Goal: Information Seeking & Learning: Check status

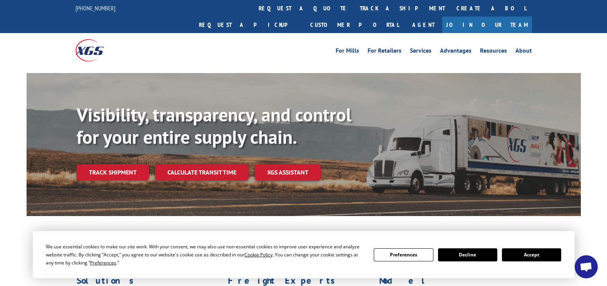
click at [354, 3] on link "track a shipment" at bounding box center [402, 8] width 97 height 17
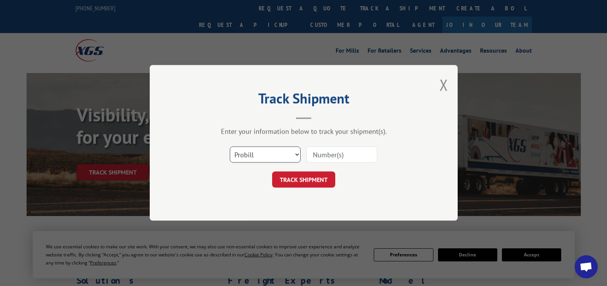
drag, startPoint x: 274, startPoint y: 157, endPoint x: 265, endPoint y: 164, distance: 10.8
click at [274, 157] on select "Select category... Probill BOL PO" at bounding box center [265, 155] width 71 height 16
select select "bol"
click at [230, 147] on select "Select category... Probill BOL PO" at bounding box center [265, 155] width 71 height 16
drag, startPoint x: 318, startPoint y: 160, endPoint x: 325, endPoint y: 159, distance: 7.7
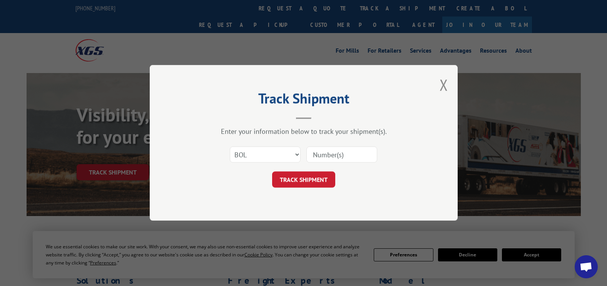
click at [318, 160] on input at bounding box center [341, 155] width 71 height 16
paste input "50865000"
type input "50865000"
click at [306, 182] on button "TRACK SHIPMENT" at bounding box center [303, 180] width 63 height 16
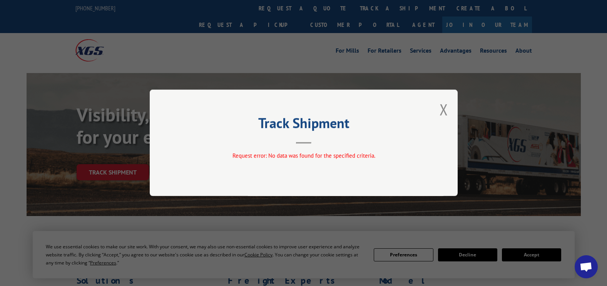
click at [437, 107] on div "Track Shipment Request error: No data was found for the specified criteria." at bounding box center [304, 143] width 308 height 107
click at [448, 109] on div "Track Shipment Request error: No data was found for the specified criteria." at bounding box center [304, 143] width 308 height 107
click at [447, 110] on div "Track Shipment Request error: No data was found for the specified criteria." at bounding box center [304, 143] width 308 height 107
drag, startPoint x: 447, startPoint y: 110, endPoint x: 443, endPoint y: 111, distance: 4.2
click at [443, 111] on button "Close modal" at bounding box center [443, 109] width 8 height 20
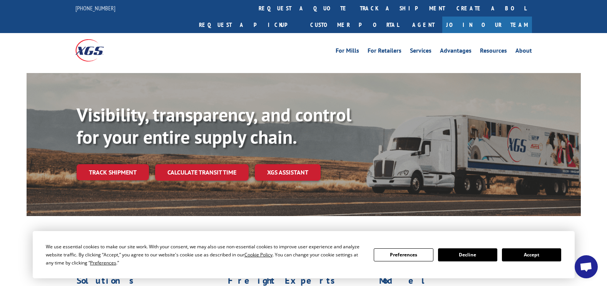
click at [354, 12] on link "track a shipment" at bounding box center [402, 8] width 97 height 17
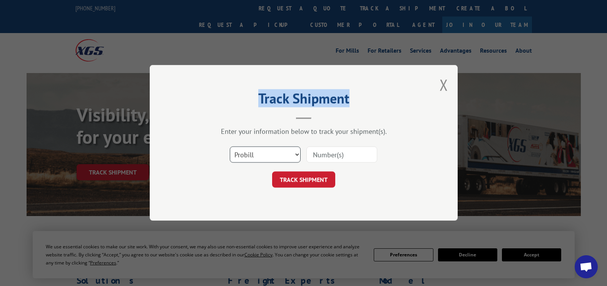
click at [256, 151] on select "Select category... Probill BOL PO" at bounding box center [265, 155] width 71 height 16
select select "bol"
click at [230, 147] on select "Select category... Probill BOL PO" at bounding box center [265, 155] width 71 height 16
click at [319, 155] on input at bounding box center [341, 155] width 71 height 16
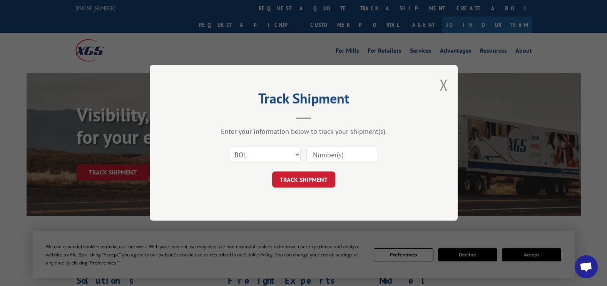
paste input "50865000"
type input "50865000"
click at [314, 179] on button "TRACK SHIPMENT" at bounding box center [303, 180] width 63 height 16
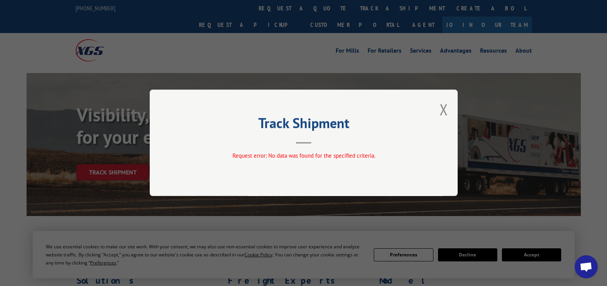
click at [446, 112] on button "Close modal" at bounding box center [443, 109] width 8 height 20
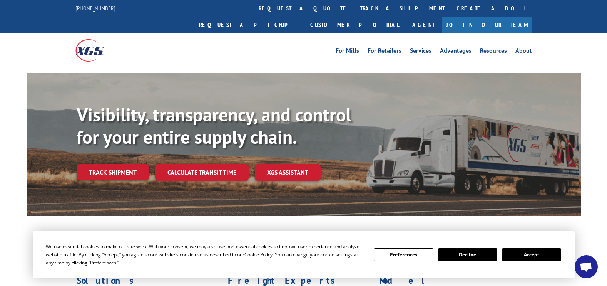
click at [184, 33] on div at bounding box center [132, 50] width 114 height 34
click at [354, 10] on link "track a shipment" at bounding box center [402, 8] width 97 height 17
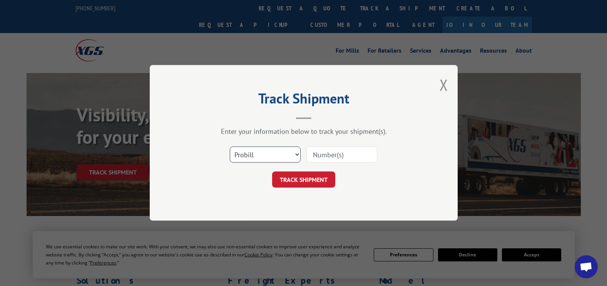
drag, startPoint x: 266, startPoint y: 153, endPoint x: 262, endPoint y: 163, distance: 10.5
click at [265, 153] on select "Select category... Probill BOL PO" at bounding box center [265, 155] width 71 height 16
select select "bol"
click at [230, 147] on select "Select category... Probill BOL PO" at bounding box center [265, 155] width 71 height 16
click at [335, 158] on input at bounding box center [341, 155] width 71 height 16
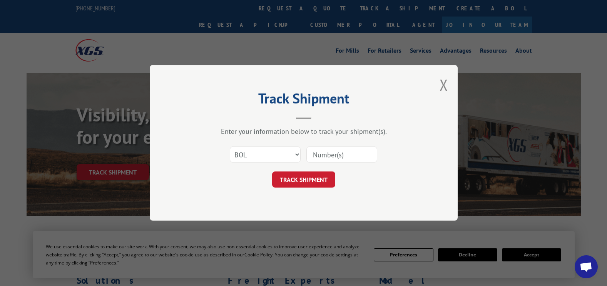
paste input "50865000"
type input "50865000"
click at [317, 182] on button "TRACK SHIPMENT" at bounding box center [303, 180] width 63 height 16
